Goal: Navigation & Orientation: Find specific page/section

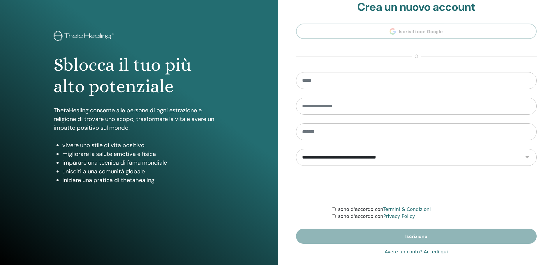
scroll to position [14, 0]
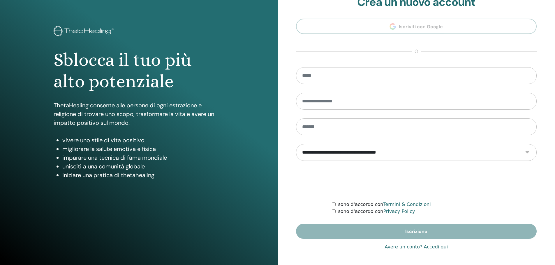
click at [432, 249] on link "Avere un conto? Accedi qui" at bounding box center [416, 247] width 63 height 7
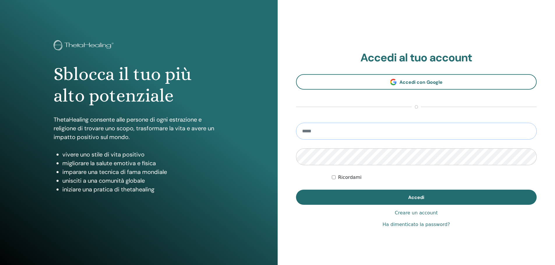
click at [350, 137] on input "email" at bounding box center [416, 131] width 241 height 17
type input "**********"
click at [296, 190] on button "Accedi" at bounding box center [416, 197] width 241 height 15
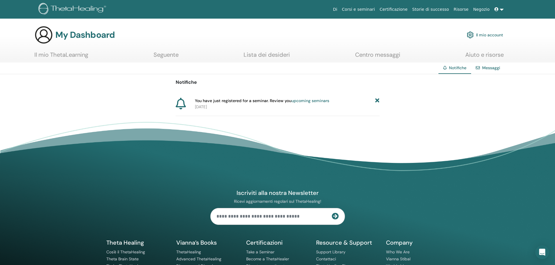
click at [74, 55] on link "Il mio ThetaLearning" at bounding box center [61, 56] width 54 height 11
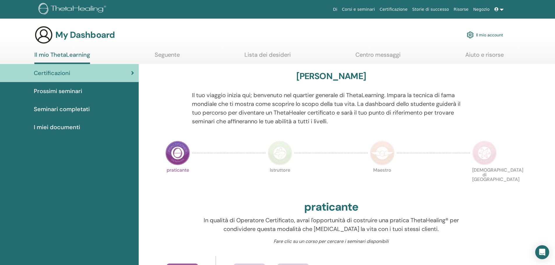
click at [54, 91] on span "Prossimi seminari" at bounding box center [58, 91] width 48 height 9
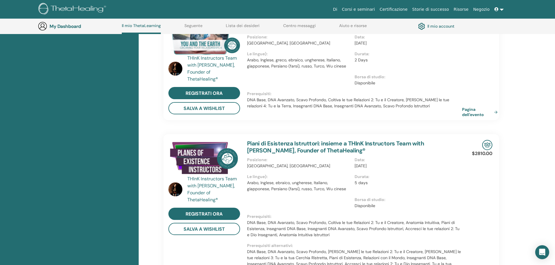
scroll to position [45, 0]
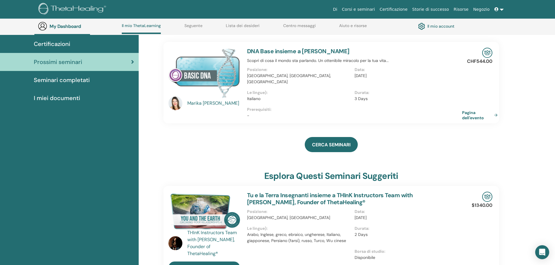
click at [188, 26] on link "Seguente" at bounding box center [193, 27] width 18 height 9
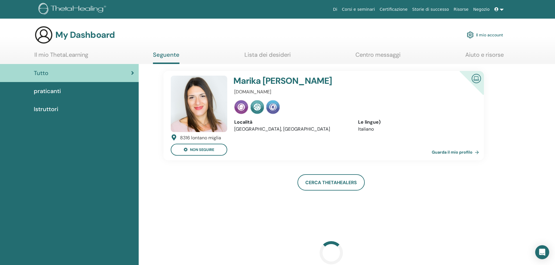
click at [451, 152] on link "Guarda il mio profilo" at bounding box center [457, 153] width 50 height 12
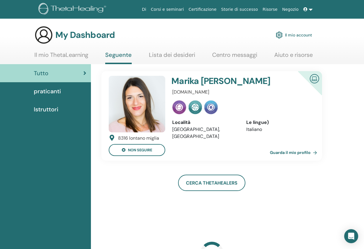
click at [175, 54] on link "Lista dei desideri" at bounding box center [172, 56] width 46 height 11
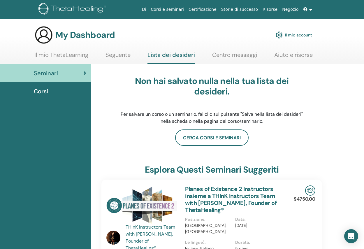
click at [247, 54] on link "Centro messaggi" at bounding box center [234, 56] width 45 height 11
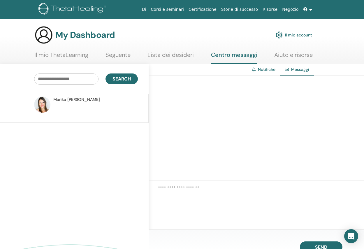
click at [302, 54] on link "Aiuto e risorse" at bounding box center [293, 56] width 38 height 11
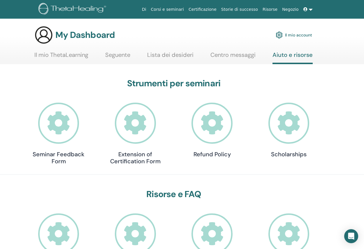
click at [77, 54] on link "Il mio ThetaLearning" at bounding box center [61, 56] width 54 height 11
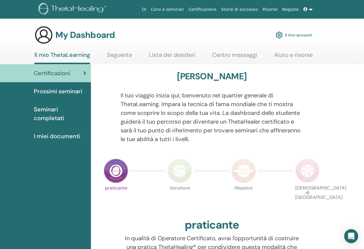
click at [186, 9] on link "Corsi e seminari" at bounding box center [168, 9] width 38 height 11
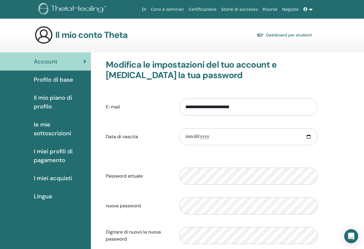
scroll to position [29, 0]
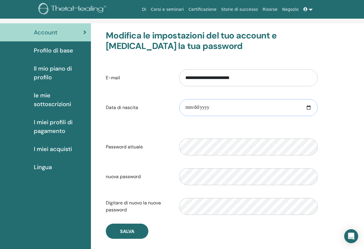
click at [309, 107] on input "date" at bounding box center [248, 107] width 138 height 17
click at [327, 132] on div "**********" at bounding box center [211, 134] width 235 height 222
click at [262, 104] on input "**********" at bounding box center [248, 107] width 138 height 17
click at [210, 106] on input "**********" at bounding box center [248, 107] width 138 height 17
click at [206, 107] on input "**********" at bounding box center [248, 107] width 138 height 17
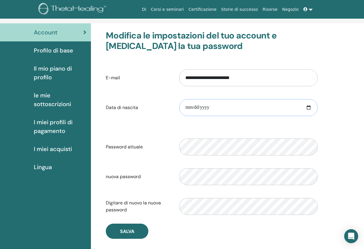
type input "**********"
click at [321, 138] on div "Please enter a valid password" at bounding box center [248, 146] width 147 height 25
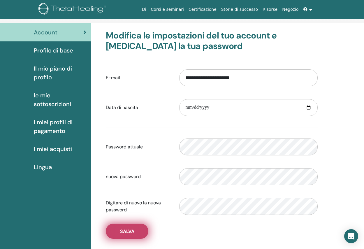
click at [135, 234] on button "Salva" at bounding box center [127, 230] width 43 height 15
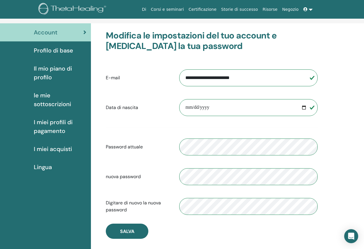
click at [56, 131] on span "I miei profili di pagamento" at bounding box center [60, 126] width 52 height 17
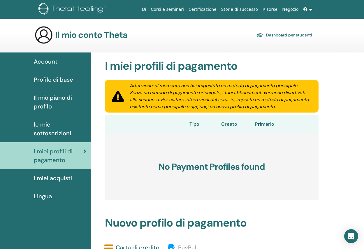
click at [50, 132] on span "le mie sottoscrizioni" at bounding box center [60, 128] width 52 height 17
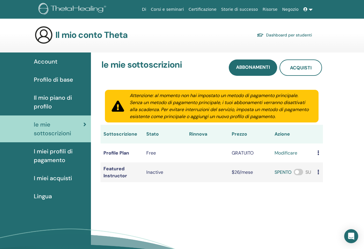
click at [43, 103] on span "Il mio piano di profilo" at bounding box center [60, 101] width 52 height 17
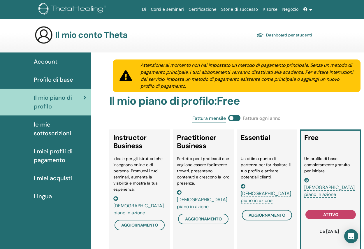
click at [64, 80] on span "Profilo di base" at bounding box center [53, 79] width 39 height 9
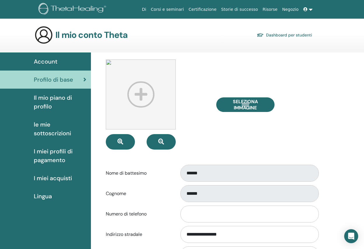
click at [43, 62] on span "Account" at bounding box center [46, 61] width 24 height 9
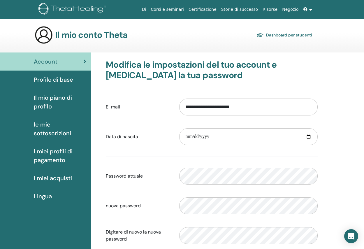
click at [294, 35] on link "Dashboard per studenti" at bounding box center [284, 35] width 55 height 8
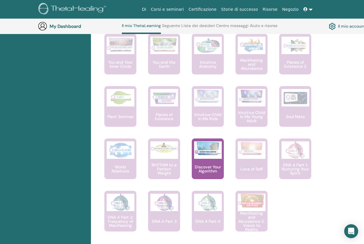
scroll to position [423, 0]
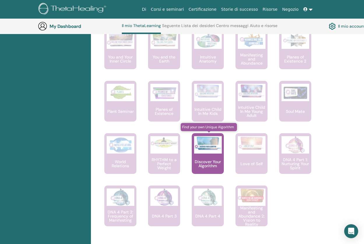
click at [210, 168] on p "Discover Your Algorithm" at bounding box center [208, 164] width 32 height 8
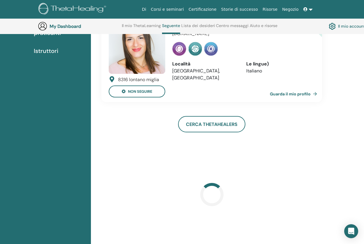
scroll to position [45, 0]
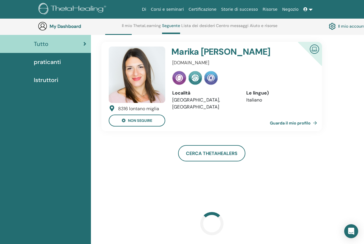
click at [44, 61] on span "praticanti" at bounding box center [47, 62] width 27 height 9
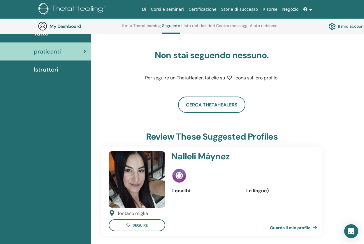
scroll to position [45, 0]
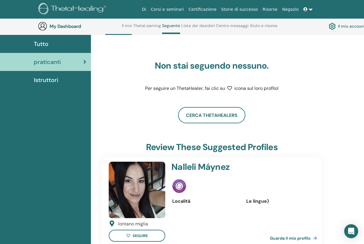
click at [53, 79] on span "Istruttori" at bounding box center [46, 80] width 24 height 9
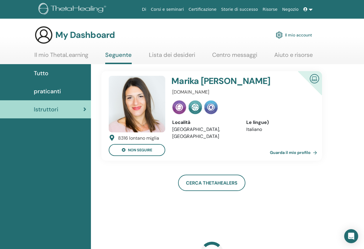
click at [41, 73] on span "Tutto" at bounding box center [41, 73] width 15 height 9
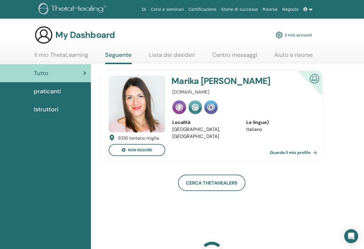
click at [228, 55] on link "Centro messaggi" at bounding box center [234, 56] width 45 height 11
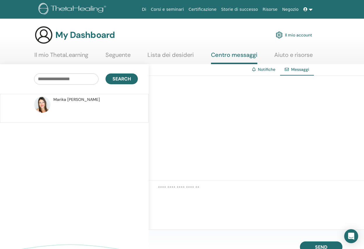
click at [181, 55] on link "Lista dei desideri" at bounding box center [170, 56] width 46 height 11
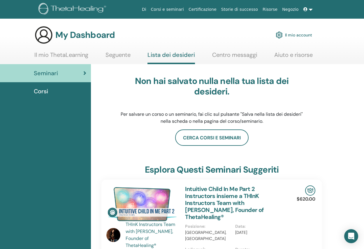
click at [310, 10] on link at bounding box center [308, 9] width 14 height 11
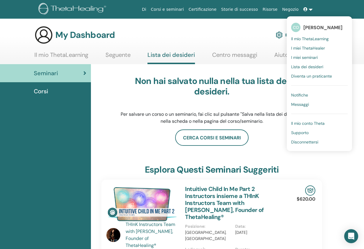
click at [313, 59] on span "I miei seminari" at bounding box center [304, 57] width 27 height 5
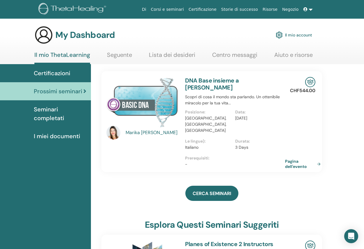
click at [307, 10] on span at bounding box center [305, 9] width 5 height 5
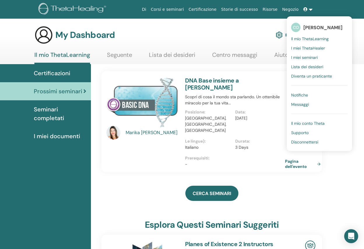
click at [302, 48] on span "I miei ThetaHealer" at bounding box center [308, 47] width 34 height 5
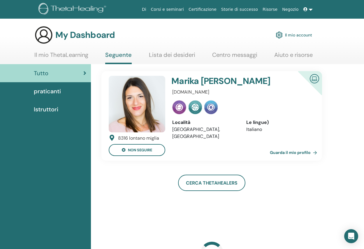
click at [305, 9] on icon at bounding box center [305, 9] width 4 height 4
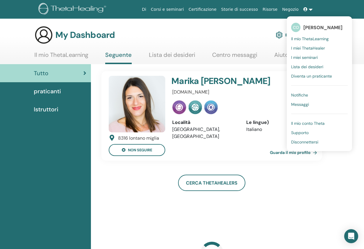
click at [308, 37] on span "Il mio ThetaLearning" at bounding box center [310, 38] width 38 height 5
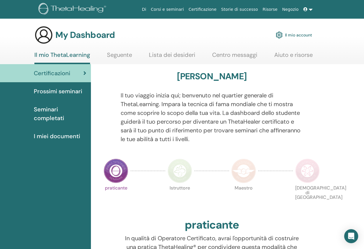
click at [308, 11] on span at bounding box center [305, 9] width 5 height 5
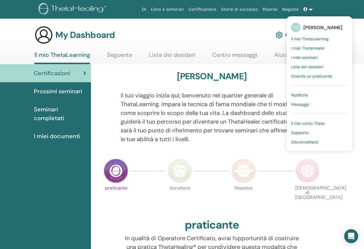
click at [303, 141] on span "Disconnettersi" at bounding box center [304, 141] width 27 height 5
